Goal: Check status: Check status

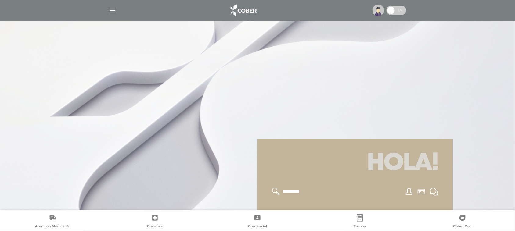
click at [376, 13] on img at bounding box center [379, 11] width 12 height 12
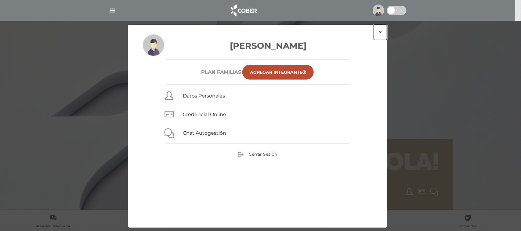
click at [382, 33] on button "×" at bounding box center [380, 32] width 13 height 15
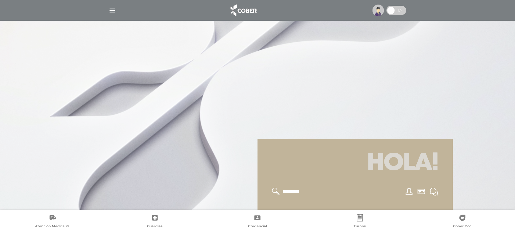
click at [113, 13] on img "button" at bounding box center [113, 11] width 8 height 8
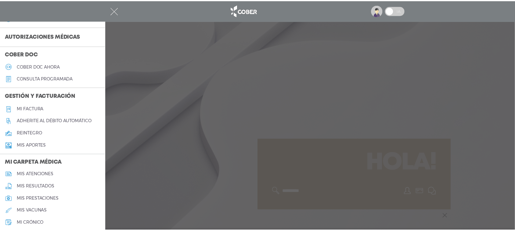
scroll to position [102, 0]
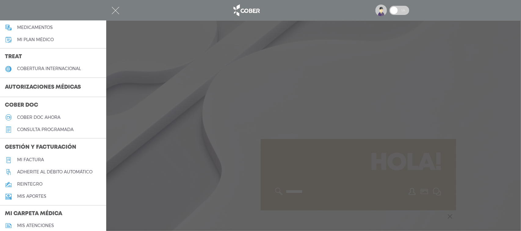
click at [58, 84] on h3 "Autorizaciones médicas" at bounding box center [43, 88] width 86 height 12
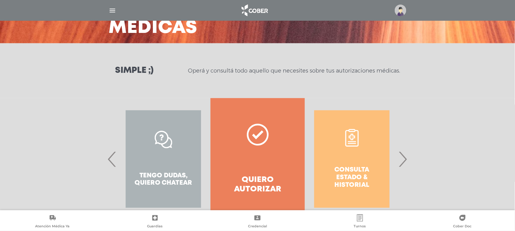
scroll to position [75, 0]
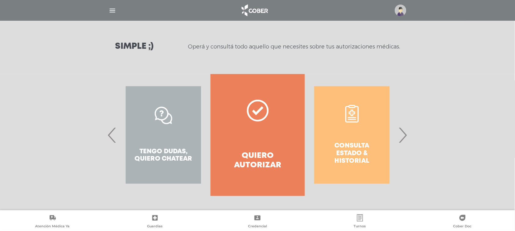
click at [404, 138] on span "›" at bounding box center [403, 135] width 12 height 33
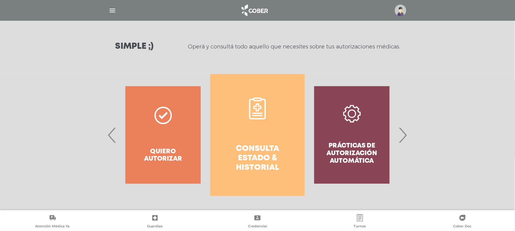
click at [265, 162] on h4 "Consulta estado & historial" at bounding box center [257, 158] width 72 height 29
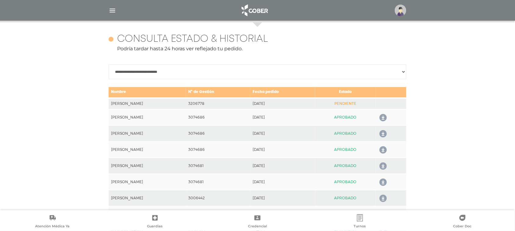
scroll to position [271, 0]
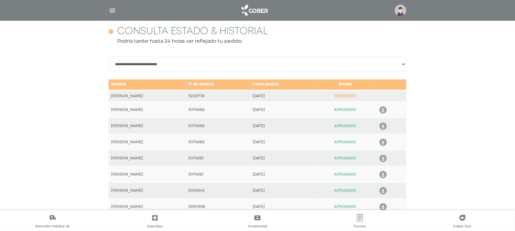
drag, startPoint x: 110, startPoint y: 86, endPoint x: 372, endPoint y: 95, distance: 262.4
drag, startPoint x: 189, startPoint y: 108, endPoint x: 393, endPoint y: 110, distance: 203.3
click at [393, 110] on tr "[PERSON_NAME] 3074686 [DATE] APROBADO" at bounding box center [258, 110] width 298 height 16
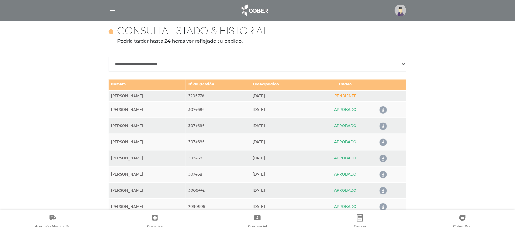
click at [402, 63] on select "**********" at bounding box center [258, 64] width 298 height 15
select select "**********"
click at [109, 57] on select "**********" at bounding box center [258, 64] width 298 height 15
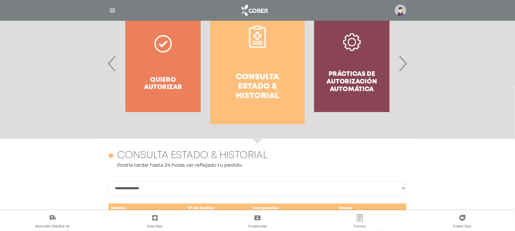
scroll to position [0, 0]
